Goal: Transaction & Acquisition: Download file/media

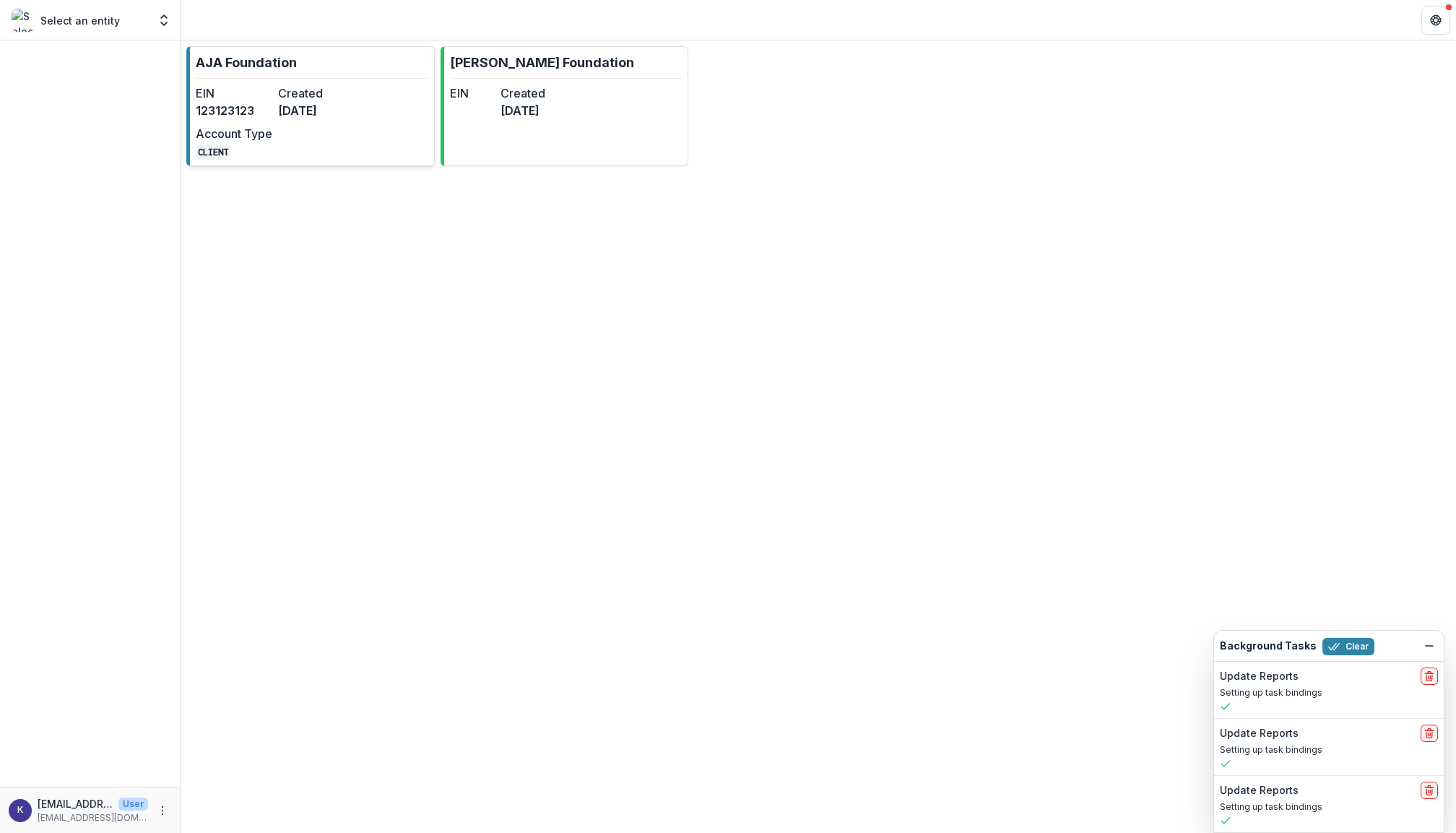
click at [322, 93] on dt "Created" at bounding box center [316, 92] width 77 height 17
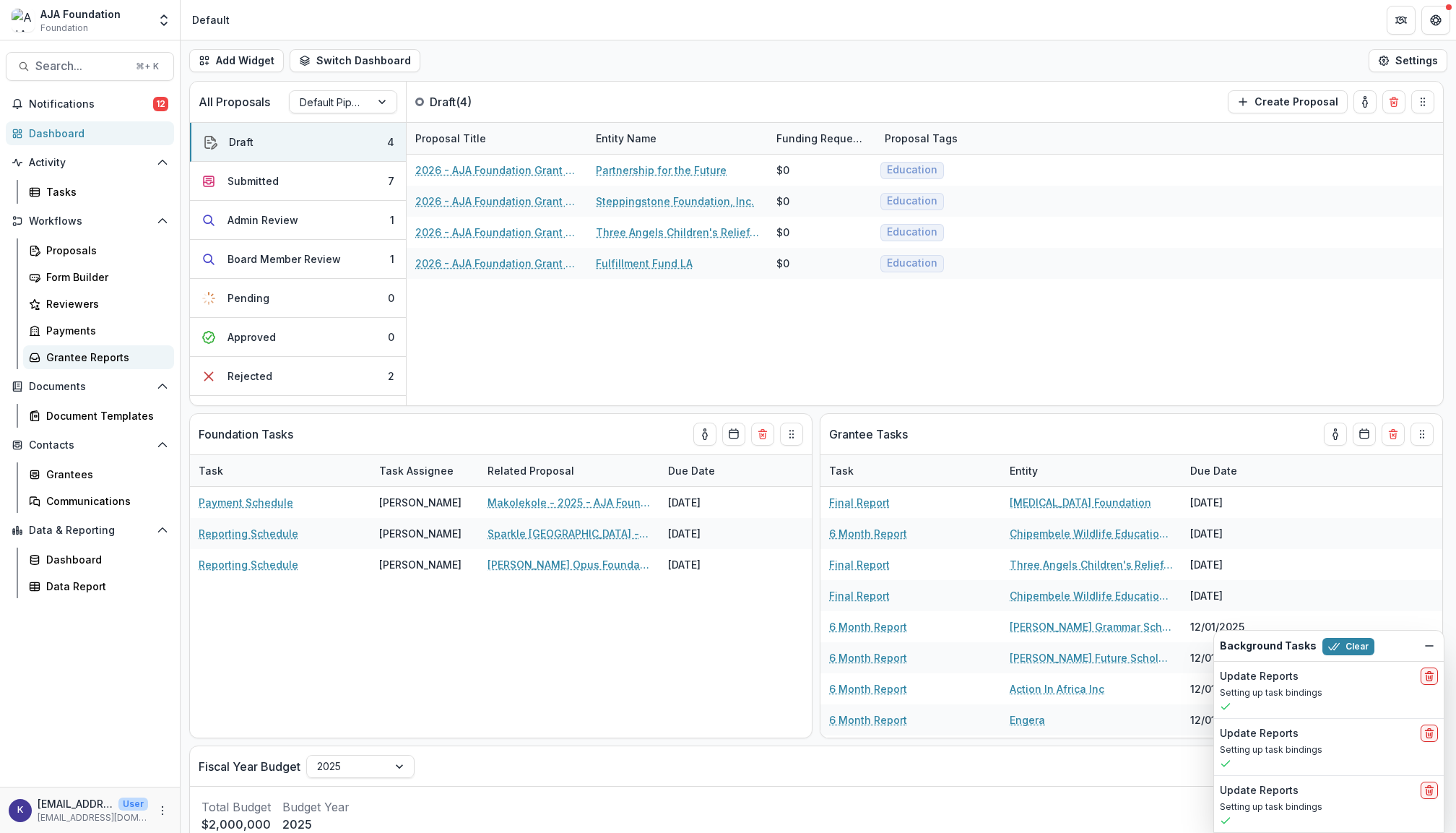
click at [91, 359] on div "Grantee Reports" at bounding box center [104, 357] width 117 height 15
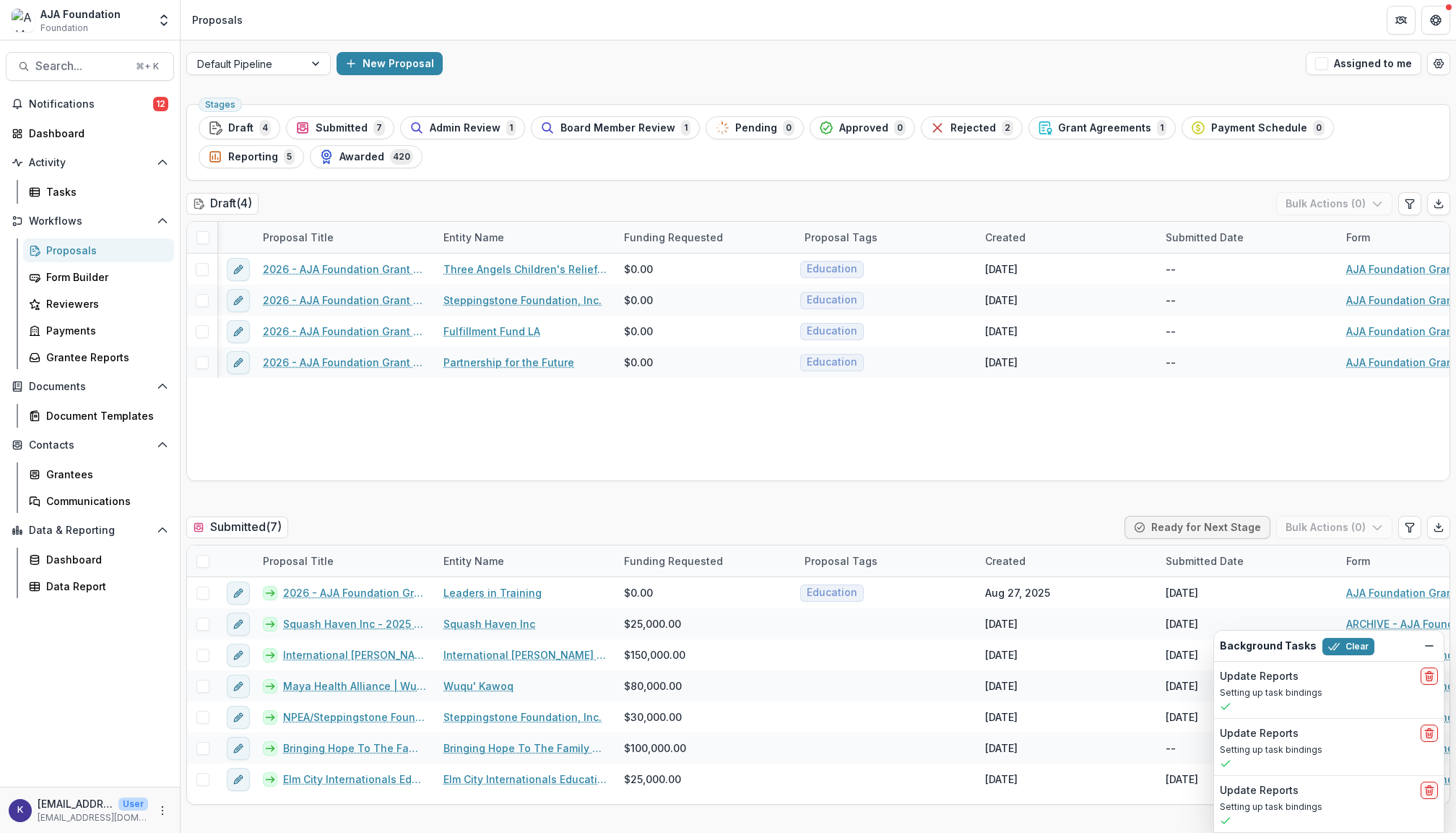
scroll to position [0, 5]
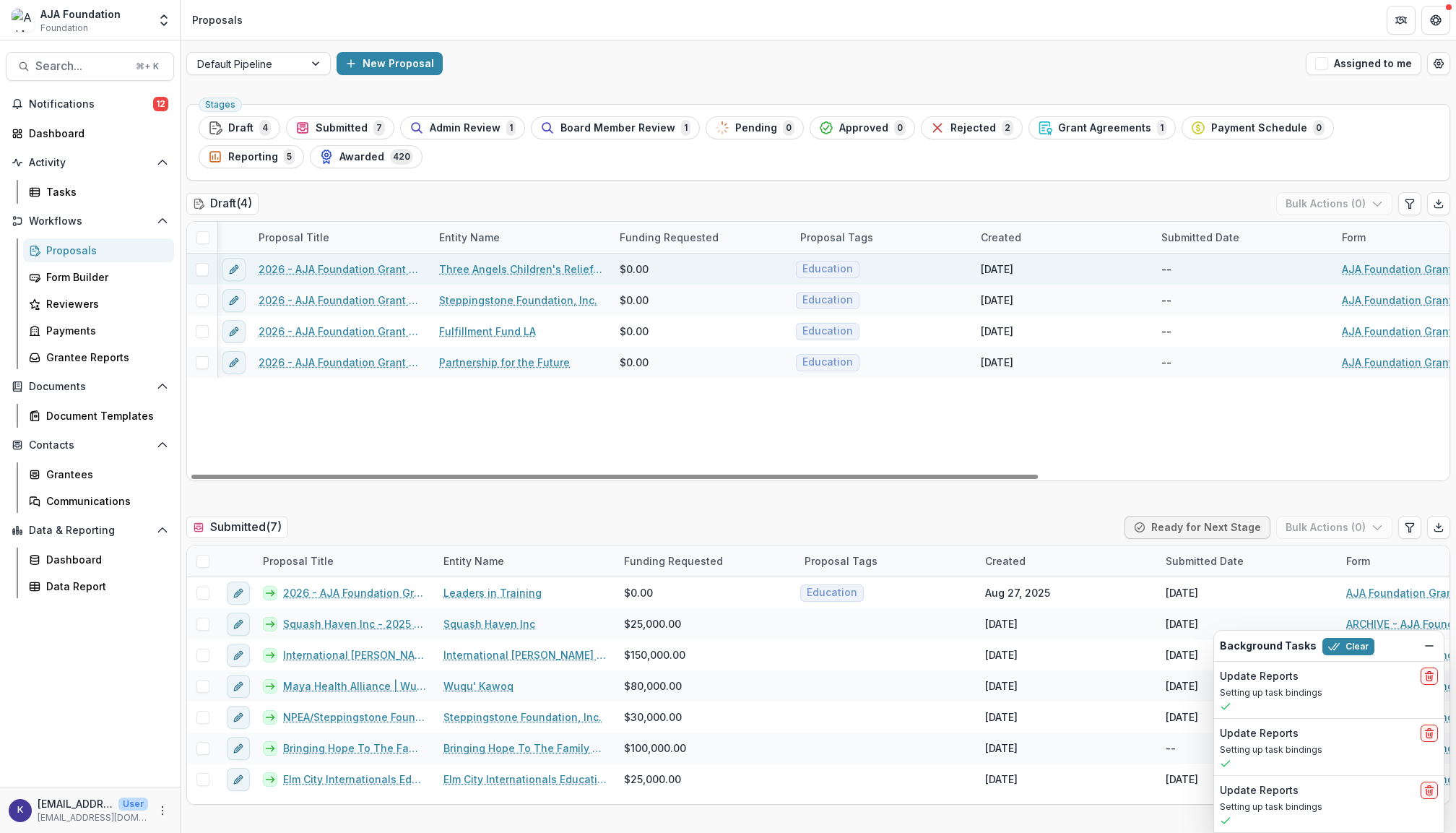
click at [486, 269] on link "Three Angels Children's Relief, Inc." at bounding box center [521, 269] width 163 height 15
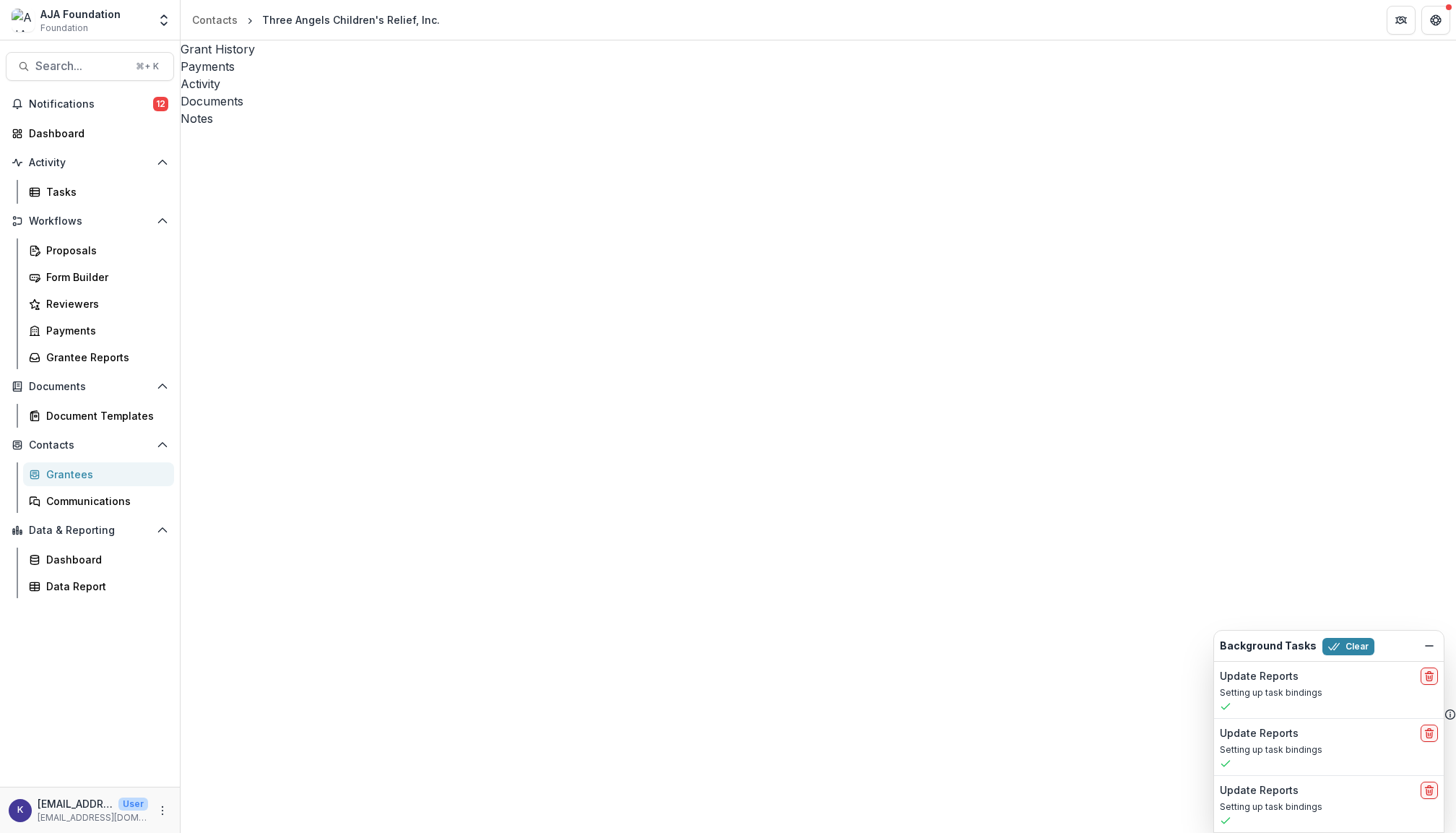
click at [435, 92] on div "Documents" at bounding box center [818, 100] width 1275 height 17
click at [12, 832] on button "Close" at bounding box center [5, 841] width 12 height 17
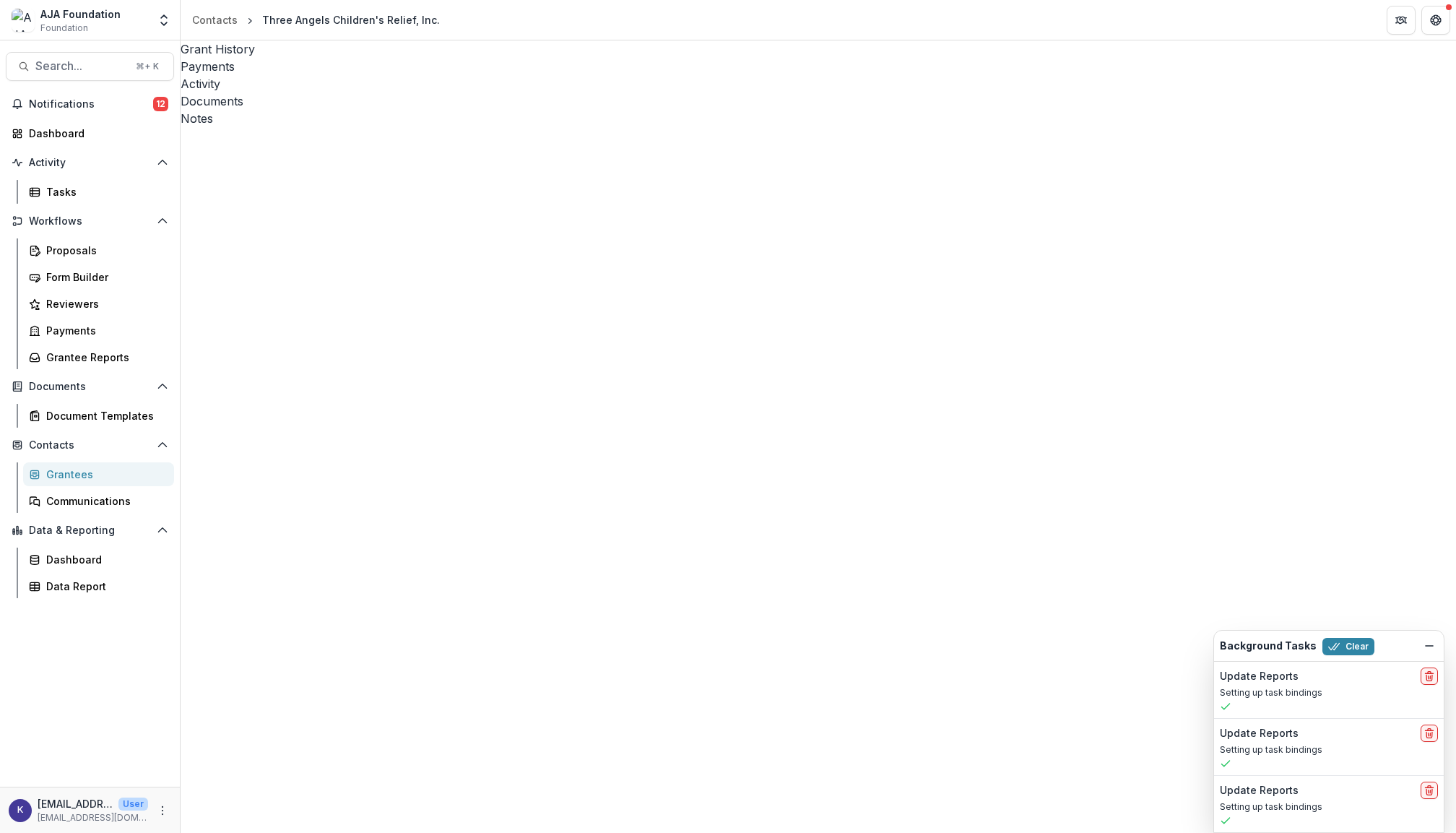
click at [12, 832] on icon "Close" at bounding box center [5, 843] width 12 height 12
drag, startPoint x: 1268, startPoint y: 108, endPoint x: 1332, endPoint y: 497, distance: 394.2
click at [1332, 497] on body "Skip to content AJA Foundation Foundation Foundations AJA Foundation Nonprofits…" at bounding box center [728, 416] width 1456 height 833
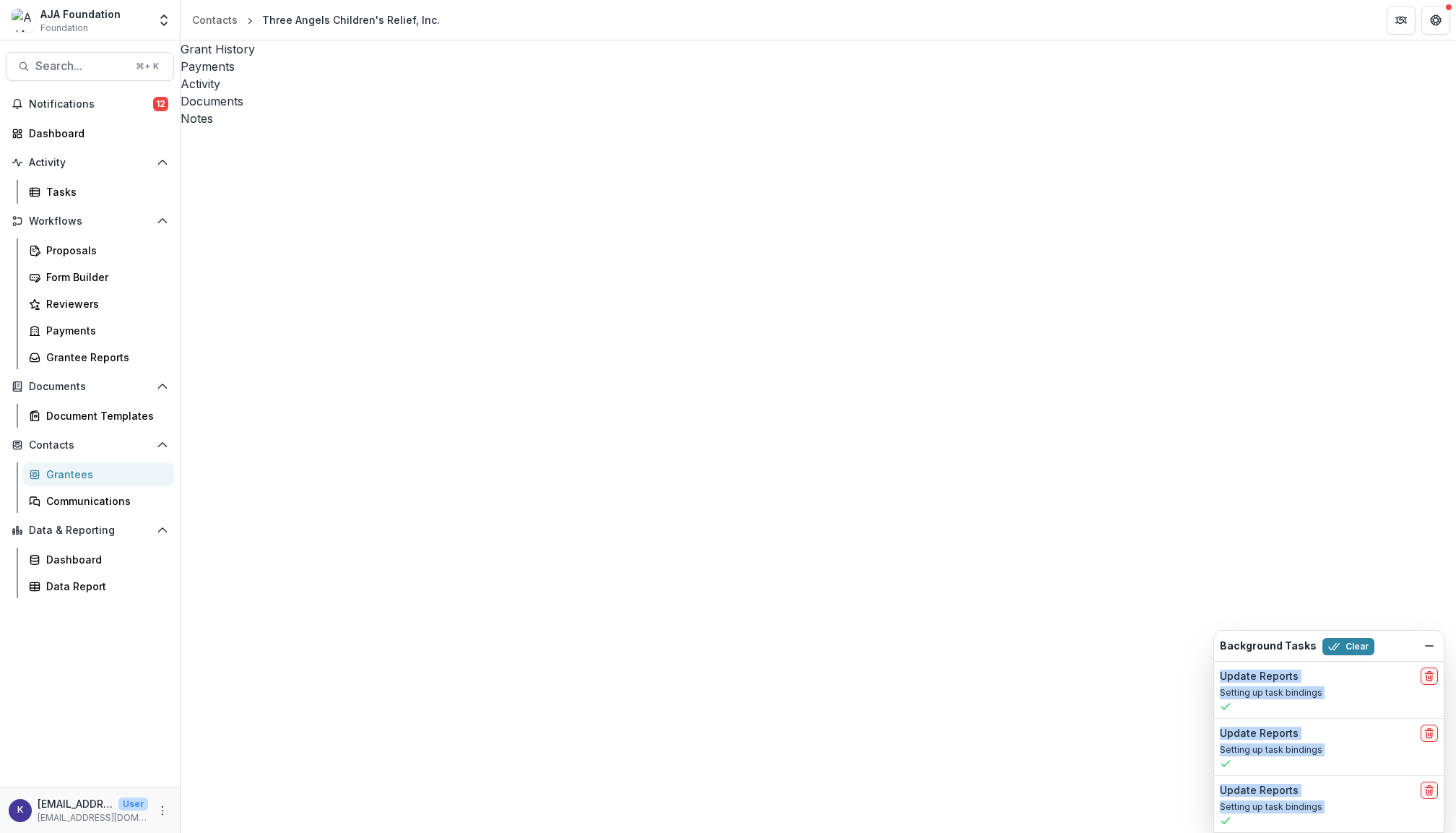
click at [12, 832] on icon "Close" at bounding box center [5, 843] width 12 height 12
